Goal: Task Accomplishment & Management: Use online tool/utility

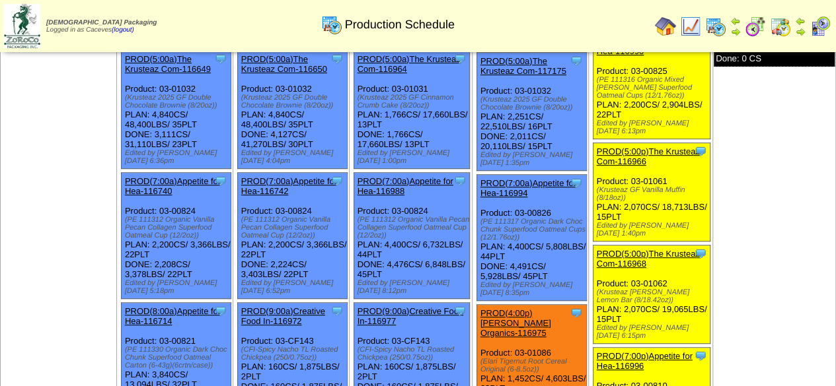
scroll to position [198, 0]
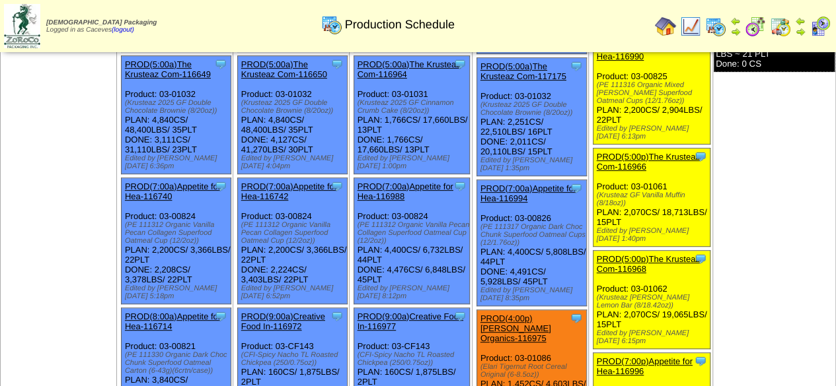
drag, startPoint x: 574, startPoint y: 98, endPoint x: 481, endPoint y: 92, distance: 93.4
click at [481, 92] on ul "Clone Item PROD(4:00a)[PERSON_NAME] Organics-116973 [PERSON_NAME] Organics Amer…" at bounding box center [530, 196] width 114 height 543
click at [487, 91] on ul "Clone Item PROD(4:00a)[PERSON_NAME] Organics-116973 [PERSON_NAME] Organics Amer…" at bounding box center [530, 196] width 114 height 543
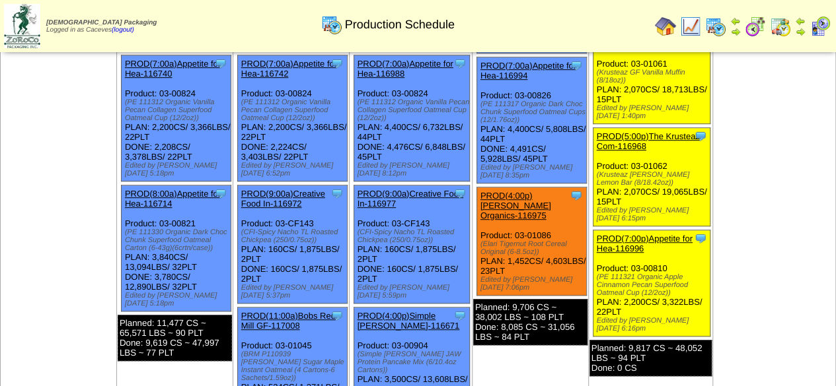
scroll to position [324, 0]
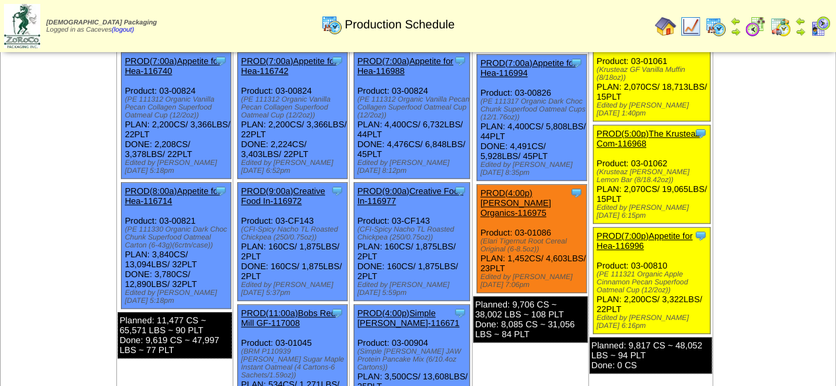
drag, startPoint x: 540, startPoint y: 215, endPoint x: 486, endPoint y: 206, distance: 55.5
click at [486, 238] on div "(Elari Tigernut Root Cereal Original (6-8.5oz))" at bounding box center [533, 246] width 106 height 16
copy div "(Elari Tigernut Root Cereal Original (6-8.5oz)"
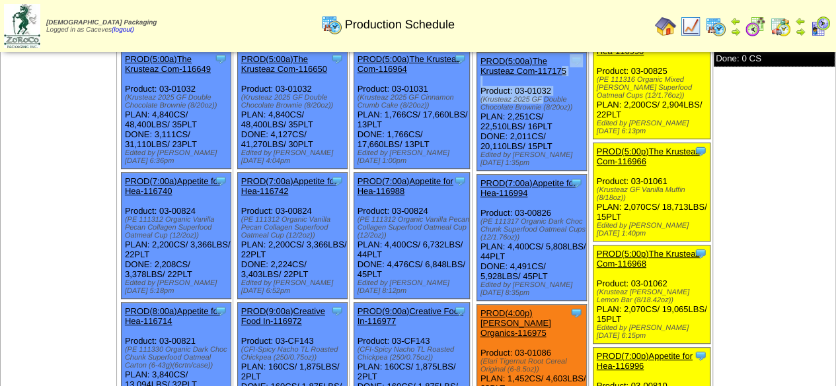
scroll to position [198, 0]
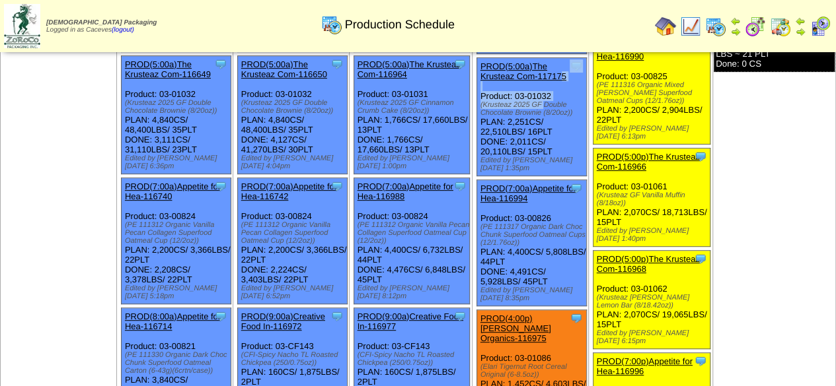
drag, startPoint x: 523, startPoint y: 226, endPoint x: 486, endPoint y: 207, distance: 41.1
click at [486, 223] on div "(PE 111317 Organic Dark Choc Chunk Superfood Oatmeal Cups (12/1.76oz))" at bounding box center [533, 235] width 106 height 24
copy div "(PE 111317 Organic Dark Choc Chunk Superfood Oatmeal Cups (12/1.76oz)"
